Goal: Find specific page/section: Find specific page/section

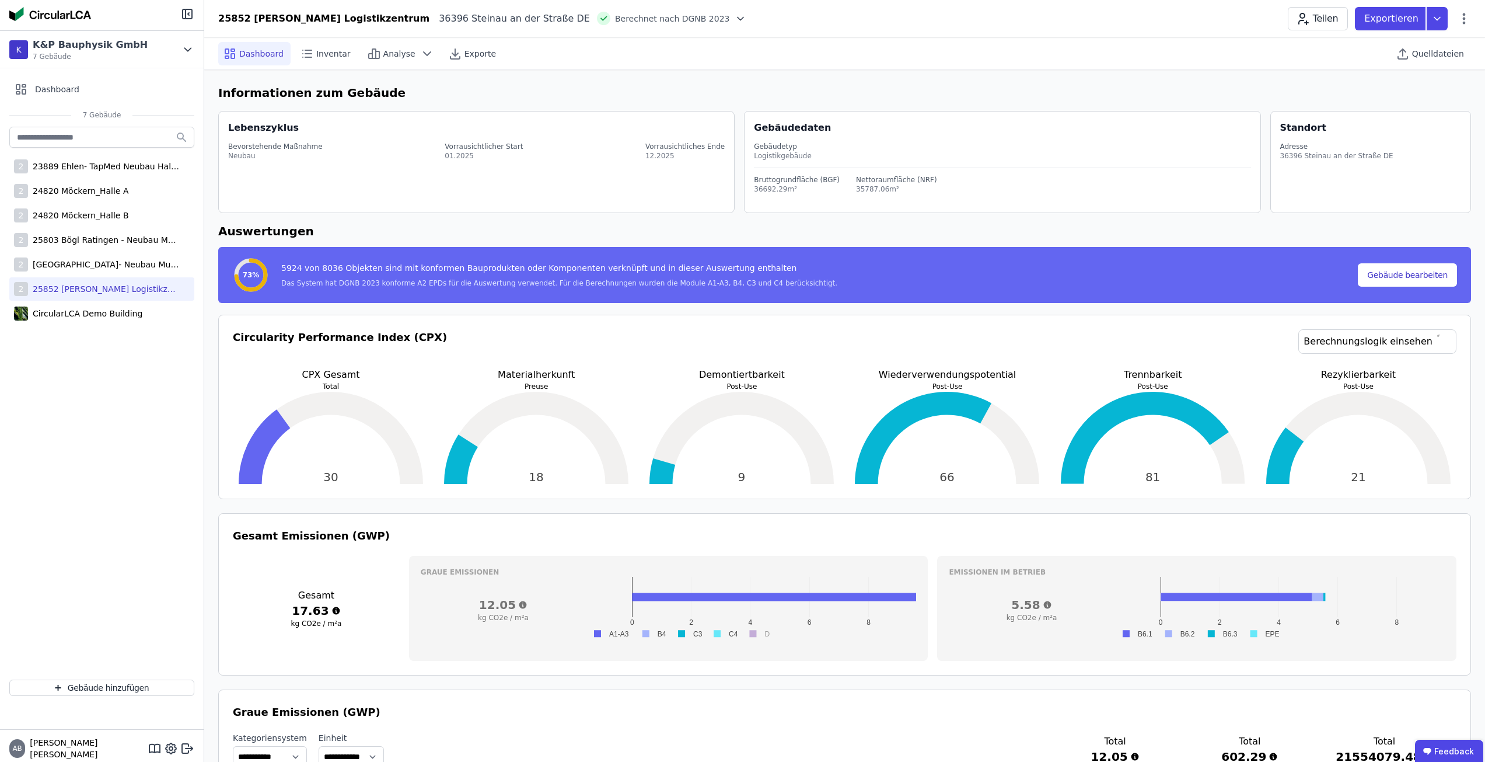
select select "*"
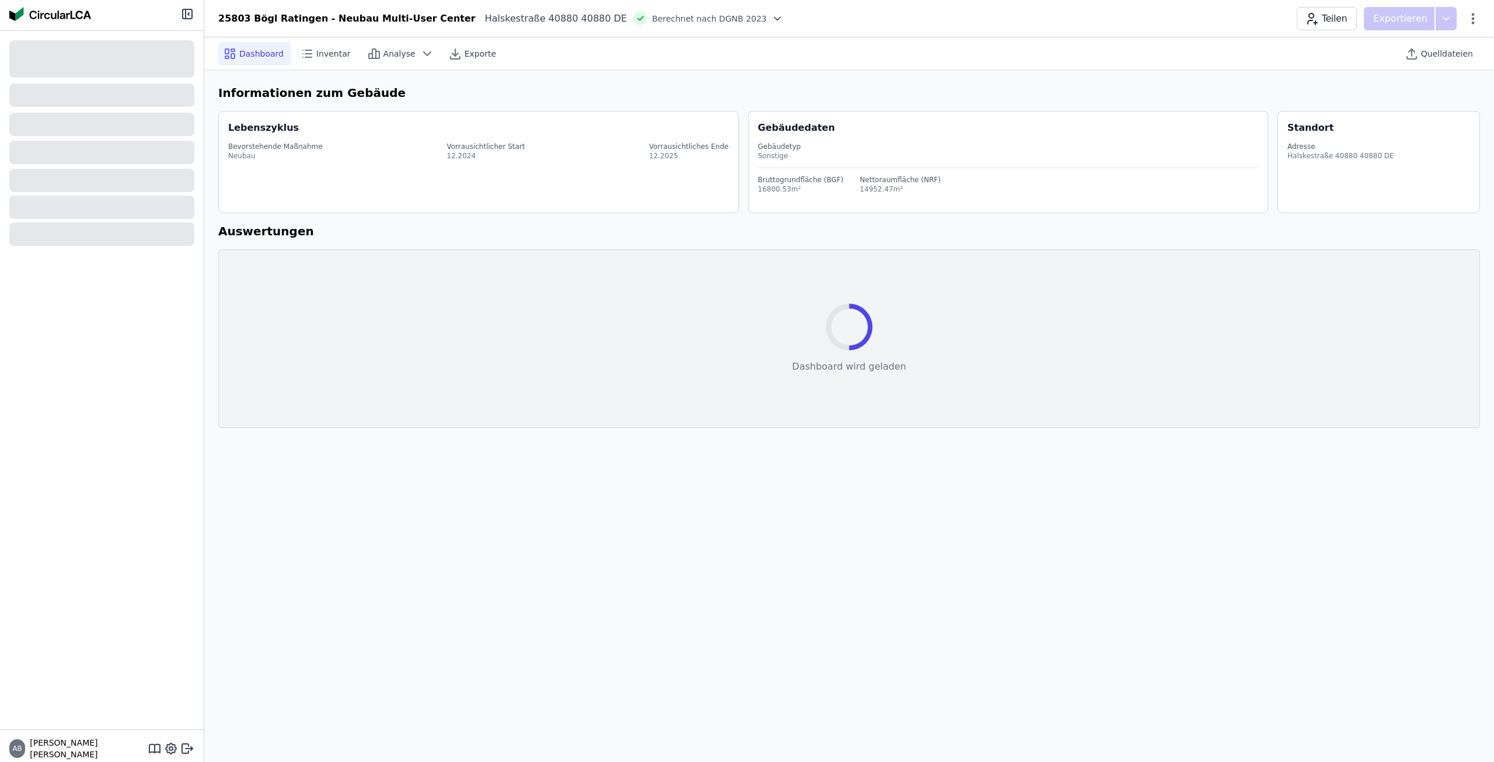
select select "*"
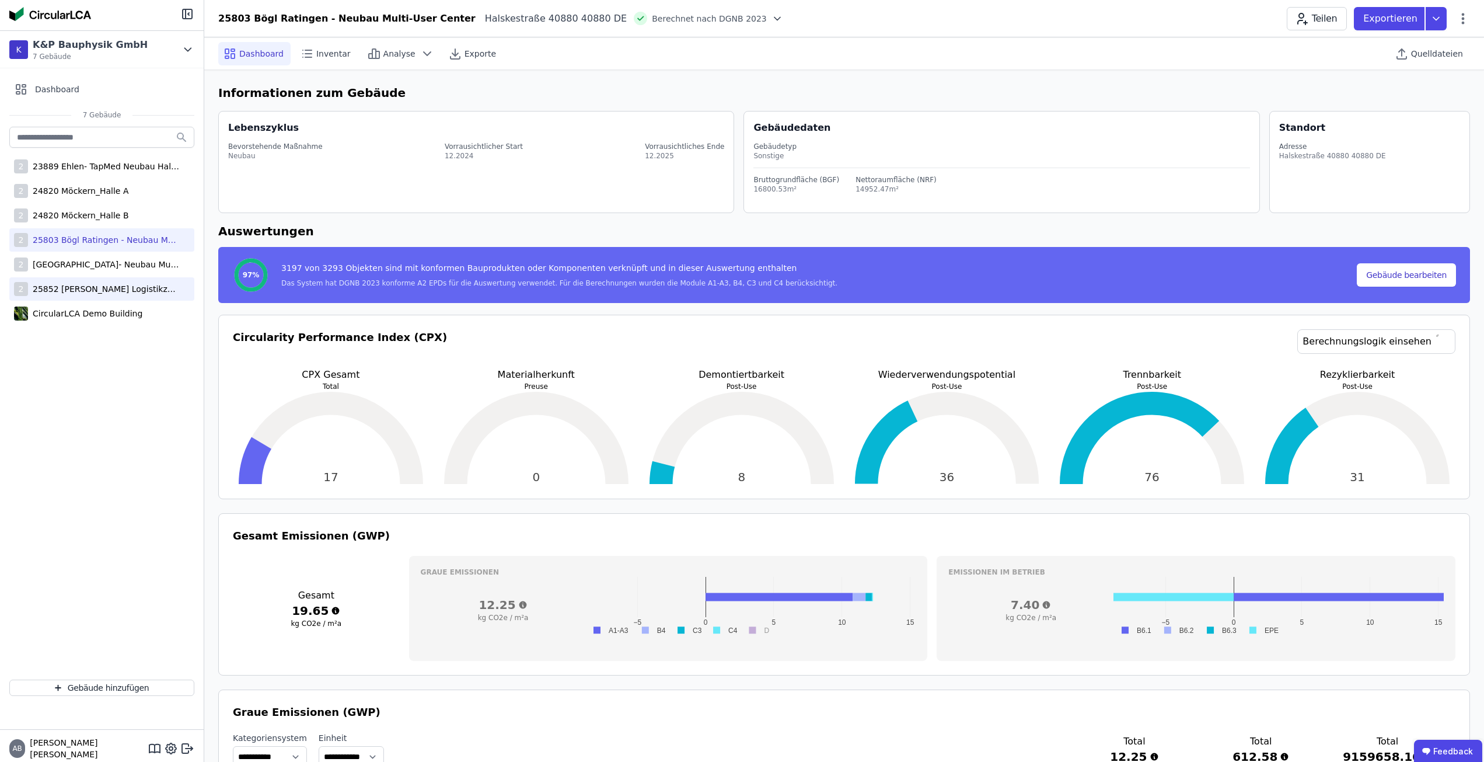
click at [69, 293] on div "25852 [PERSON_NAME] Logistikzentrum" at bounding box center [104, 289] width 152 height 12
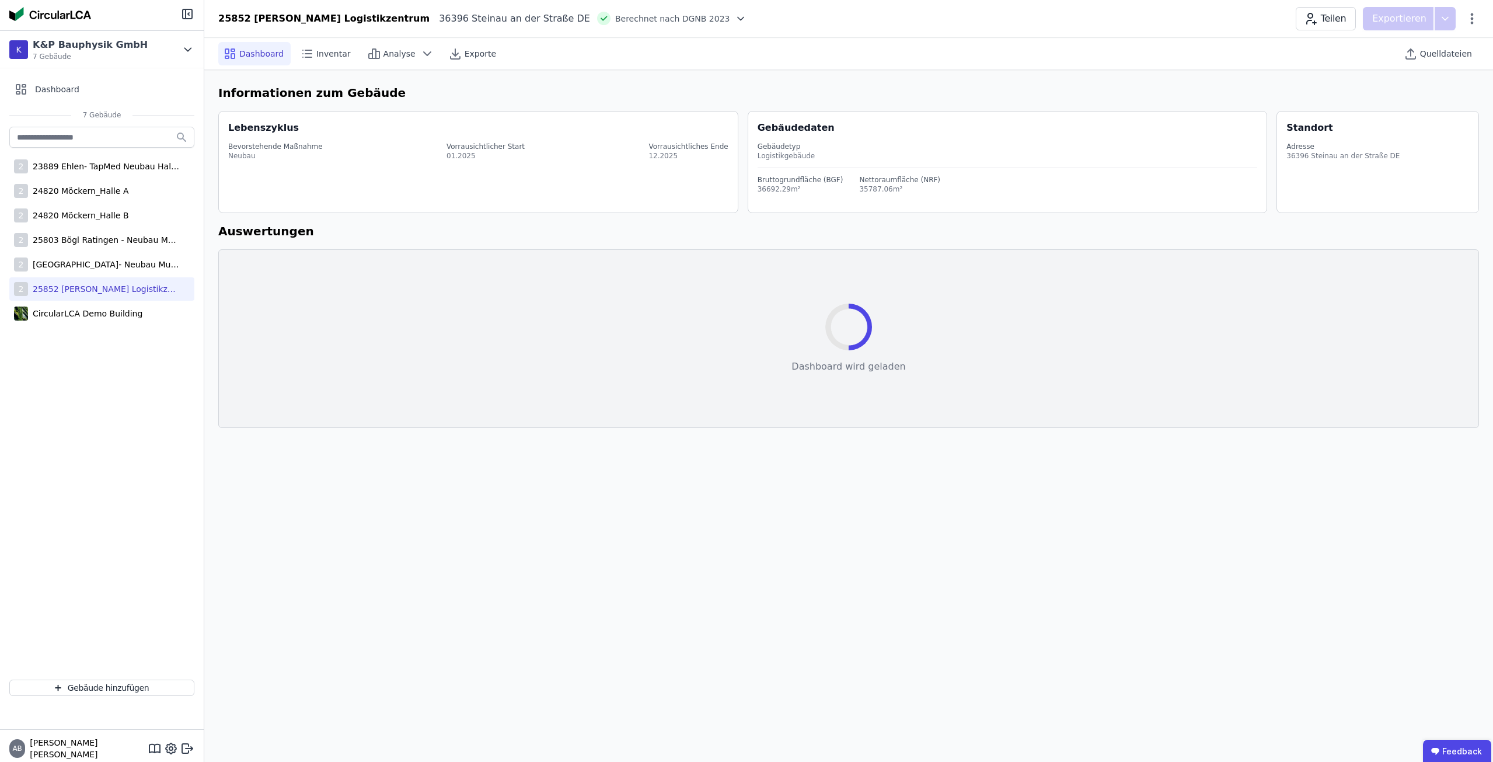
click at [1474, 26] on div "Teilen Exportieren" at bounding box center [1387, 18] width 183 height 23
click at [1474, 21] on icon at bounding box center [1472, 19] width 14 height 14
click at [1446, 115] on span "Emissionen aus Betrieb" at bounding box center [1422, 126] width 94 height 23
